Goal: Task Accomplishment & Management: Manage account settings

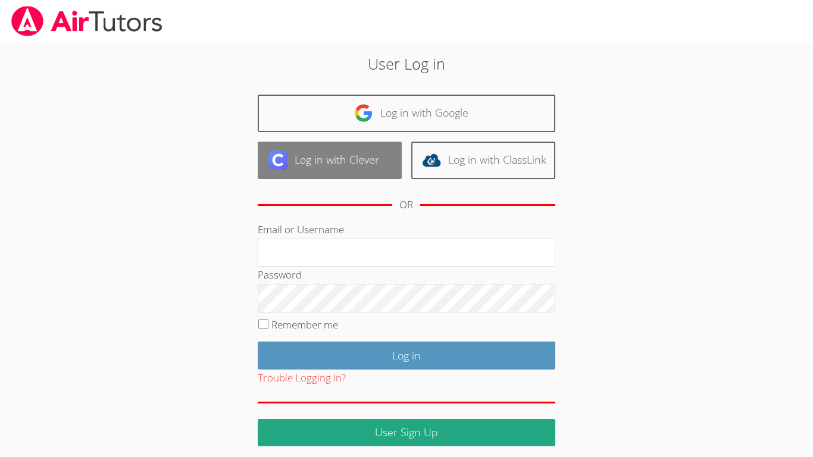
click at [297, 165] on link "Log in with Clever" at bounding box center [330, 160] width 144 height 37
